Goal: Task Accomplishment & Management: Manage account settings

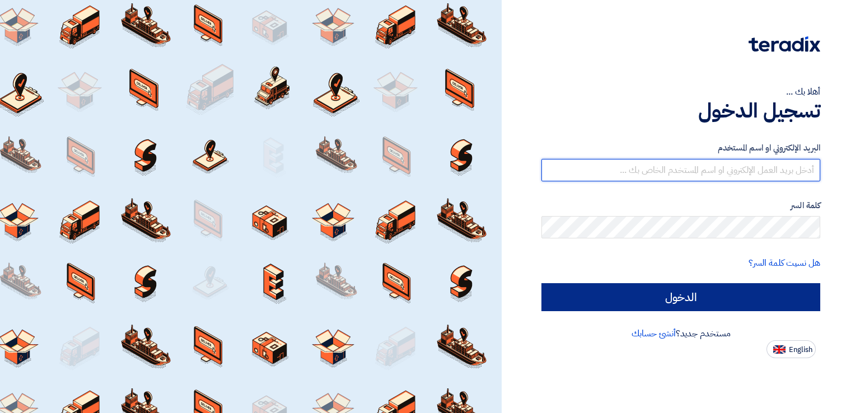
type input "[EMAIL_ADDRESS][DOMAIN_NAME]"
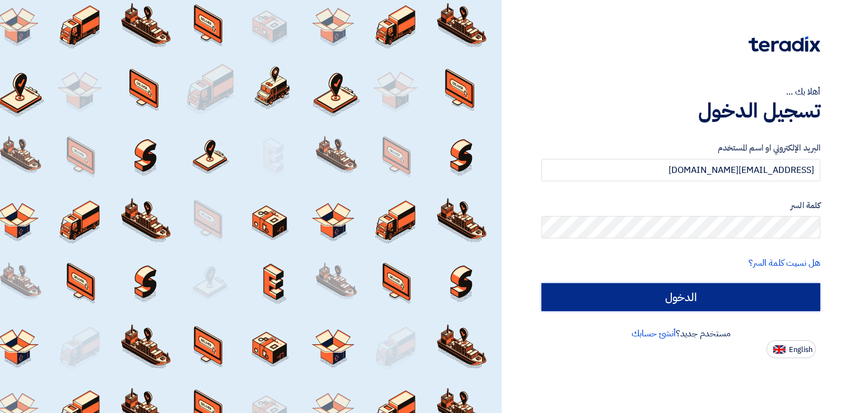
click at [700, 293] on input "الدخول" at bounding box center [680, 297] width 279 height 28
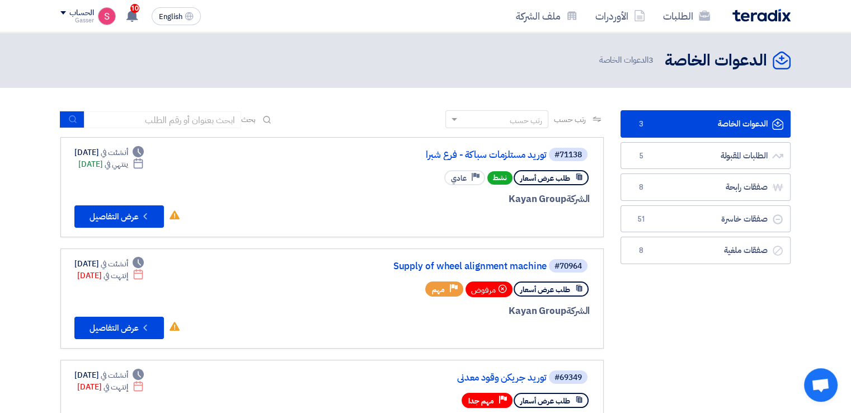
click at [697, 118] on link "الدعوات الخاصة الدعوات الخاصة 3" at bounding box center [706, 123] width 170 height 27
click at [493, 159] on link "توريد مستلزمات سباكة - فرع شبرا" at bounding box center [435, 155] width 224 height 10
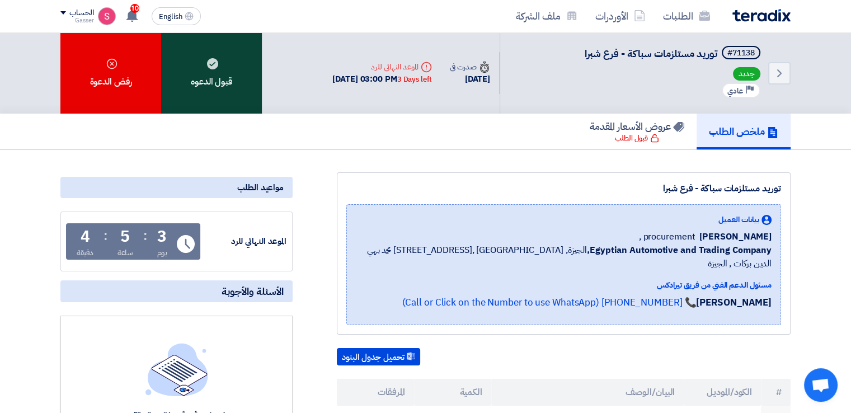
click at [202, 59] on div "قبول الدعوه" at bounding box center [211, 72] width 101 height 81
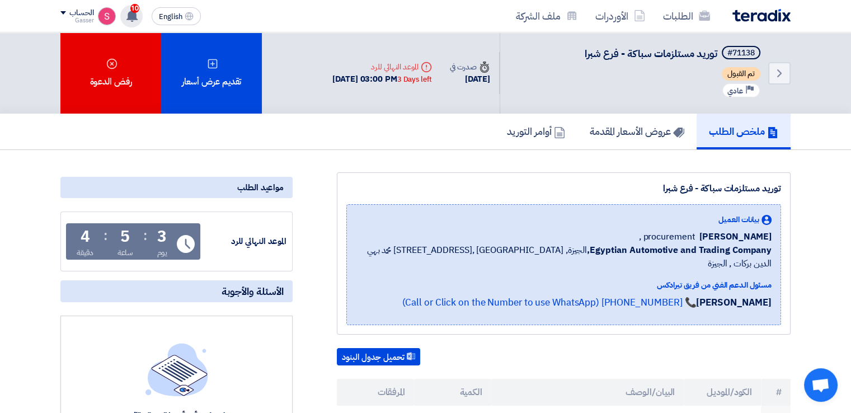
click at [137, 10] on span "10" at bounding box center [134, 8] width 9 height 9
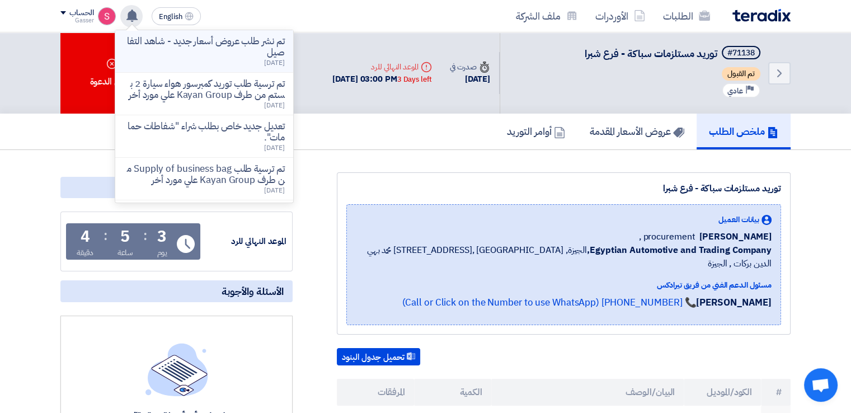
click at [274, 53] on p "تم نشر طلب عروض أسعار جديد - شاهد التفاصيل" at bounding box center [204, 47] width 160 height 22
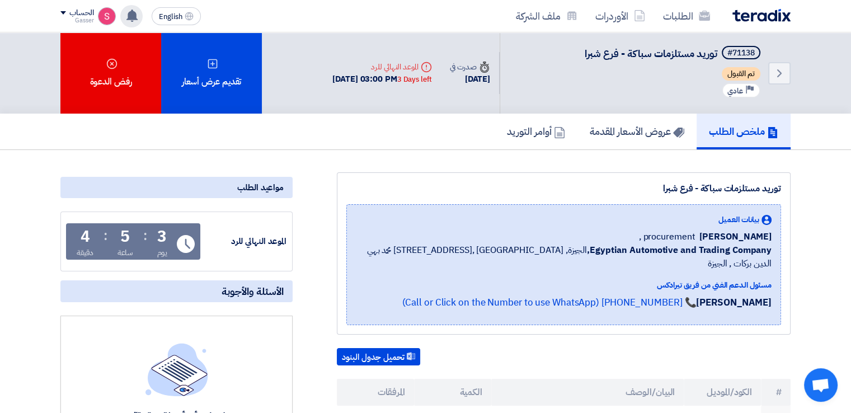
click at [132, 15] on use at bounding box center [132, 16] width 11 height 12
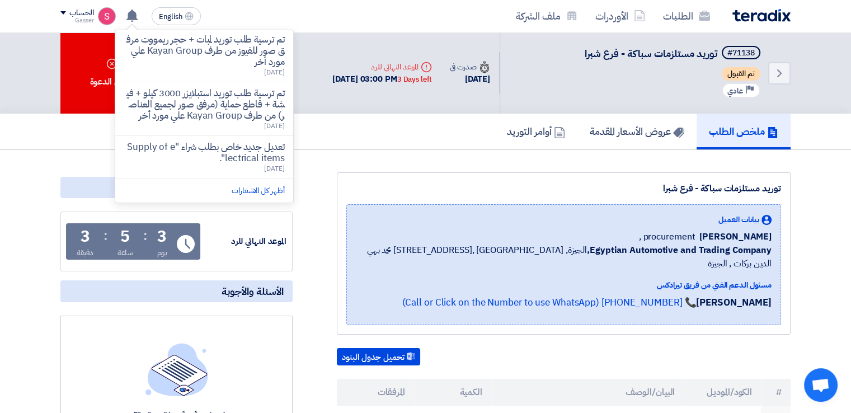
scroll to position [261, 0]
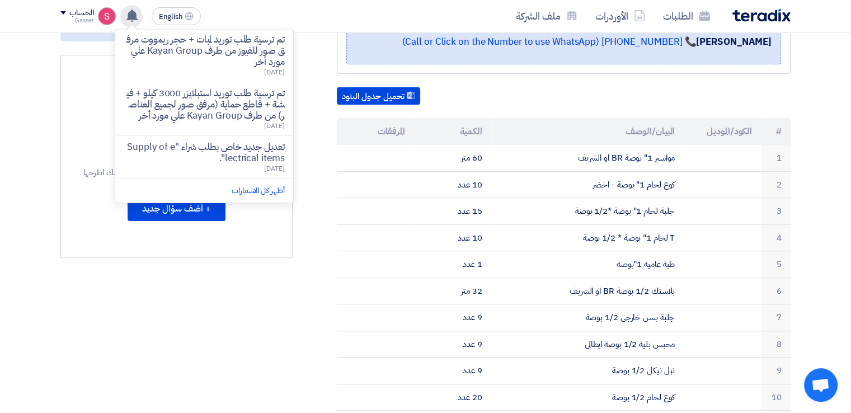
click at [125, 21] on div "تم نشر طلب عروض أسعار جديد - شاهد التفاصيل [DATE] تم ترسية طلب توريد كمبرسور هو…" at bounding box center [131, 16] width 22 height 22
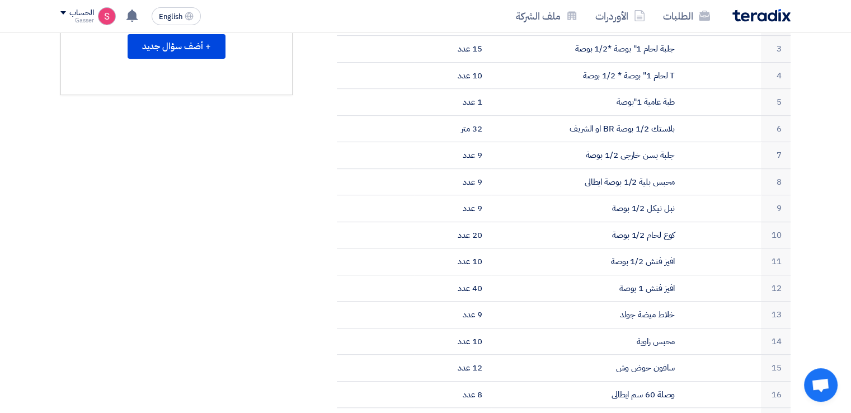
scroll to position [0, 0]
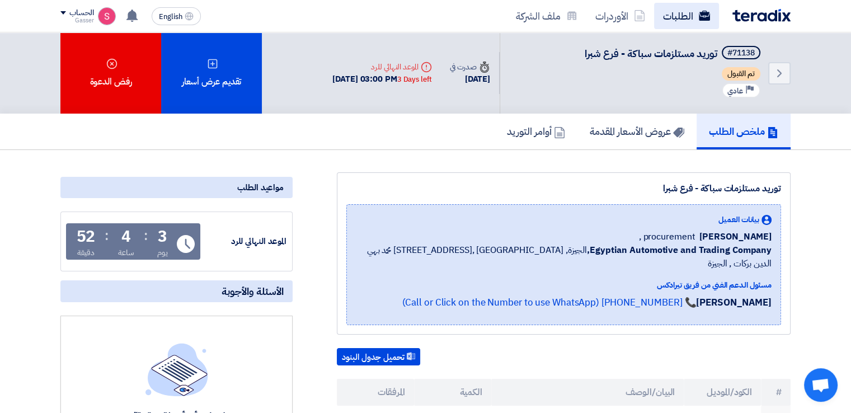
click at [660, 18] on link "الطلبات" at bounding box center [686, 16] width 65 height 26
